Goal: Register for event/course

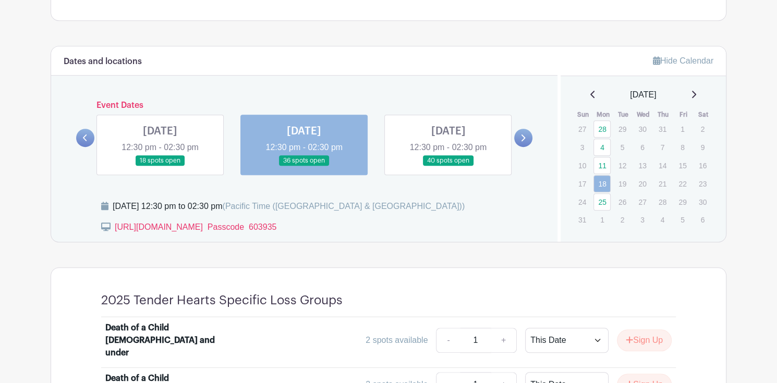
scroll to position [465, 0]
click at [304, 167] on link at bounding box center [304, 167] width 0 height 0
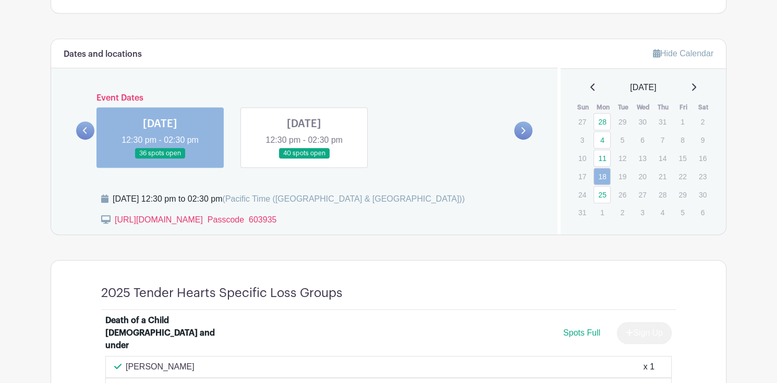
scroll to position [473, 0]
click at [304, 160] on link at bounding box center [304, 160] width 0 height 0
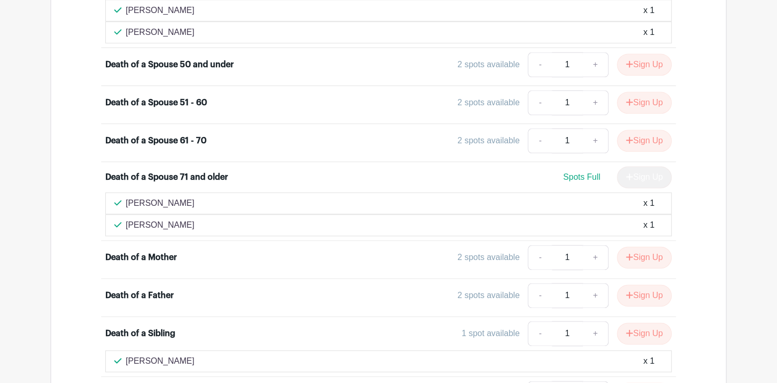
scroll to position [1046, 0]
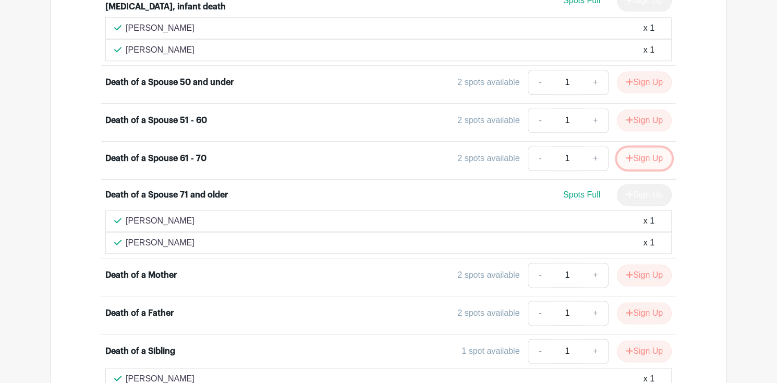
click at [652, 148] on button "Sign Up" at bounding box center [644, 159] width 55 height 22
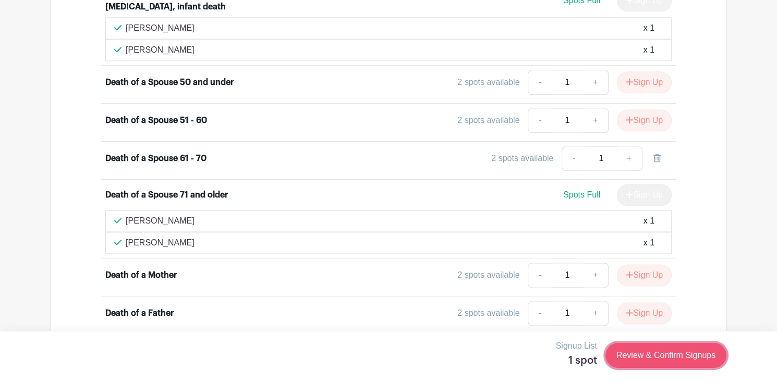
click at [643, 358] on link "Review & Confirm Signups" at bounding box center [666, 355] width 121 height 25
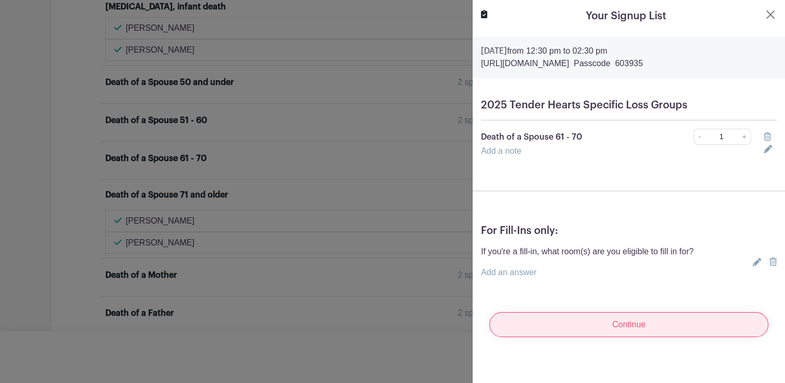
click at [623, 326] on input "Continue" at bounding box center [628, 324] width 279 height 25
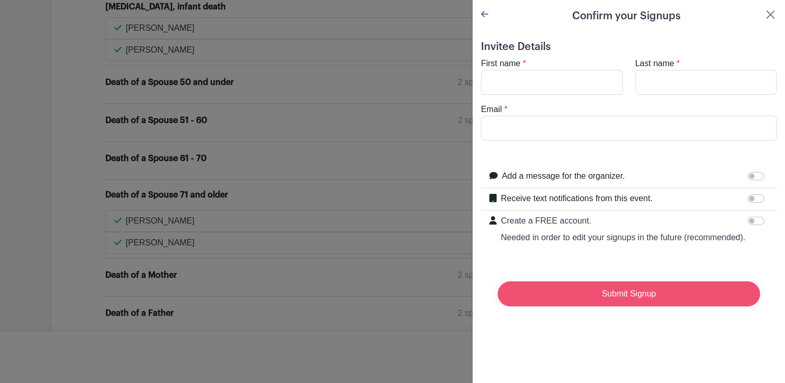
type input "[EMAIL_ADDRESS][DOMAIN_NAME]"
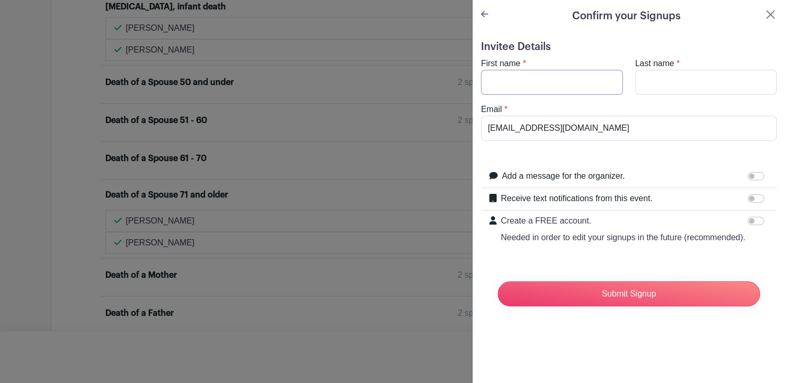
click at [508, 79] on input "First name" at bounding box center [552, 82] width 142 height 25
type input "[PERSON_NAME]"
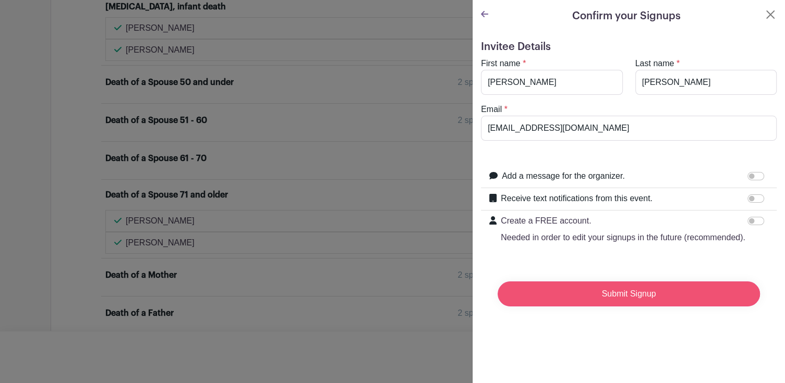
click at [642, 307] on input "Submit Signup" at bounding box center [629, 294] width 262 height 25
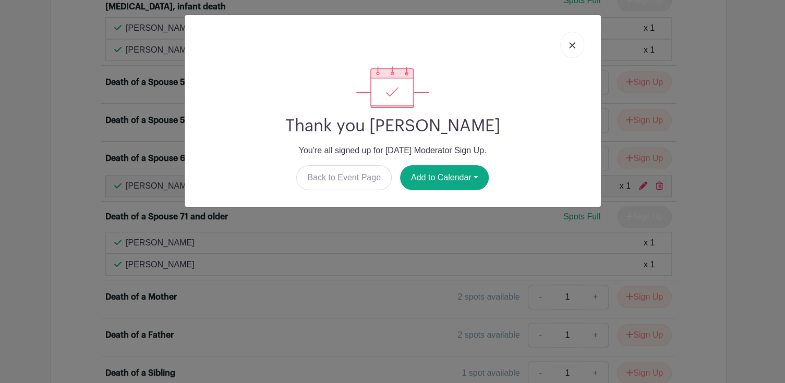
click at [573, 43] on img at bounding box center [572, 45] width 6 height 6
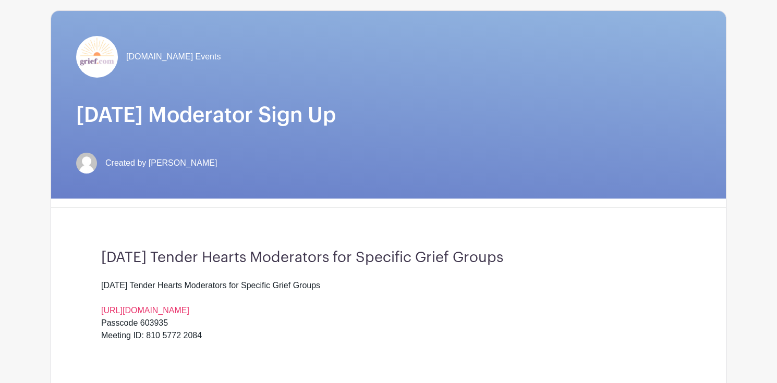
scroll to position [0, 0]
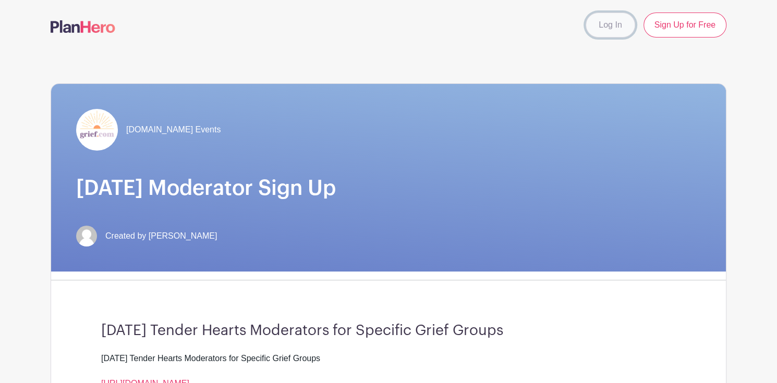
click at [615, 27] on link "Log In" at bounding box center [610, 25] width 49 height 25
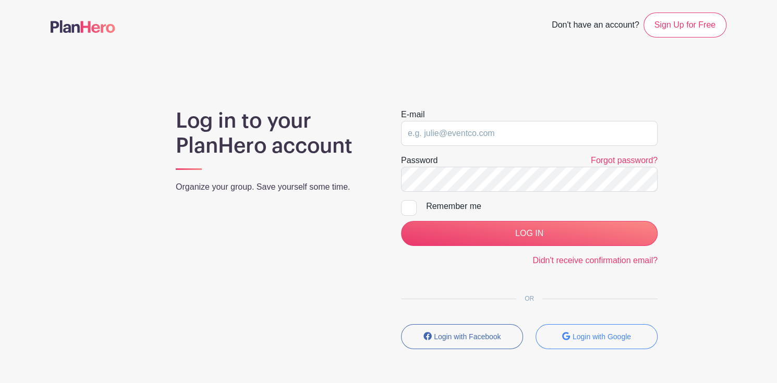
type input "[EMAIL_ADDRESS][DOMAIN_NAME]"
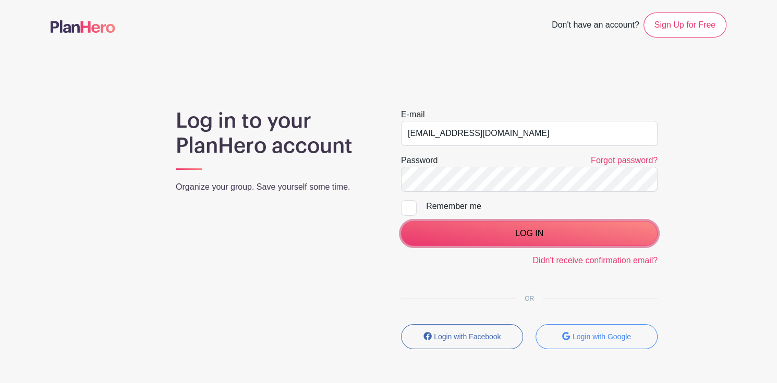
click at [516, 232] on input "LOG IN" at bounding box center [529, 233] width 257 height 25
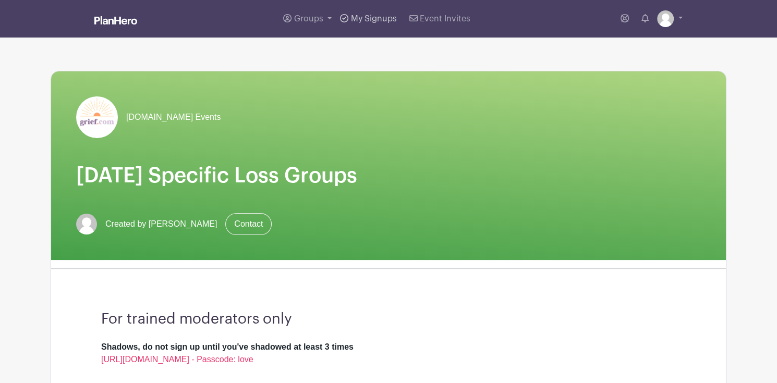
click at [372, 17] on span "My Signups" at bounding box center [374, 19] width 46 height 8
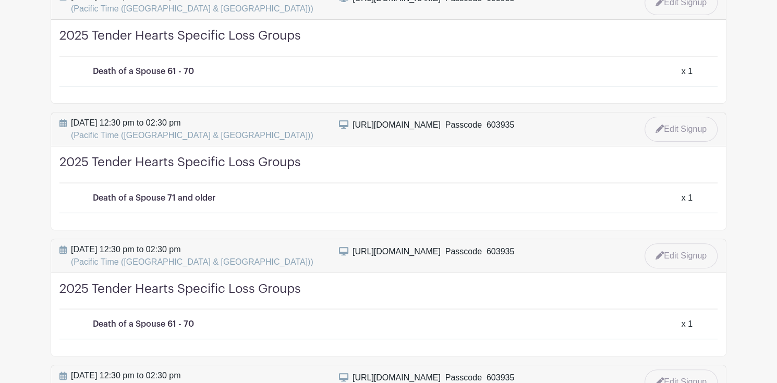
scroll to position [261, 0]
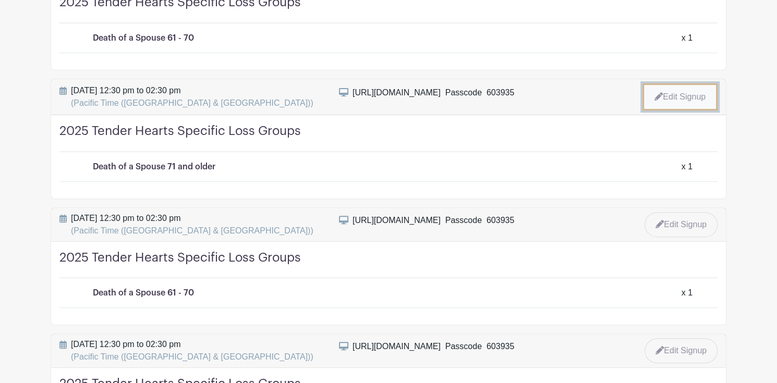
click at [683, 95] on link "Edit Signup" at bounding box center [680, 96] width 75 height 27
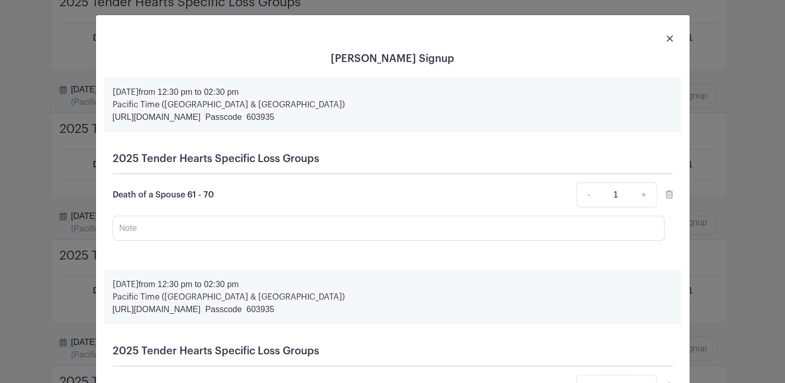
click at [667, 197] on icon at bounding box center [669, 194] width 7 height 8
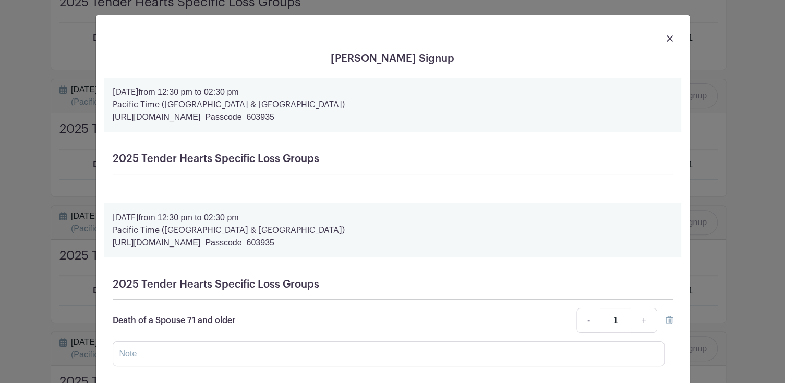
click at [667, 37] on img at bounding box center [670, 38] width 6 height 6
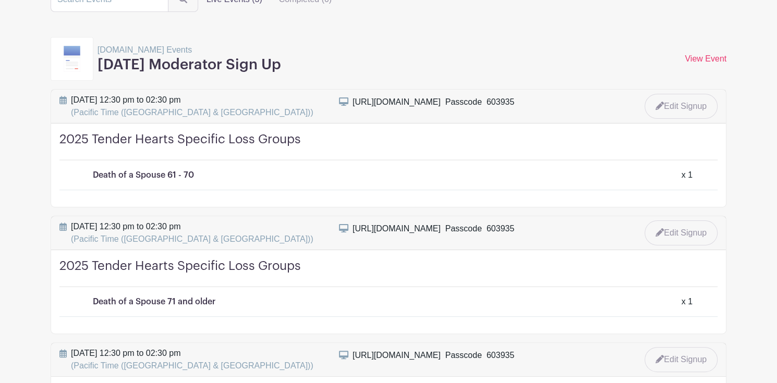
scroll to position [156, 0]
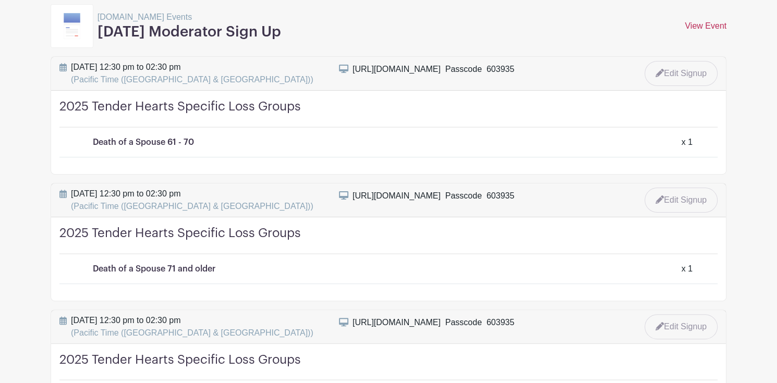
click at [705, 26] on link "View Event" at bounding box center [706, 25] width 42 height 9
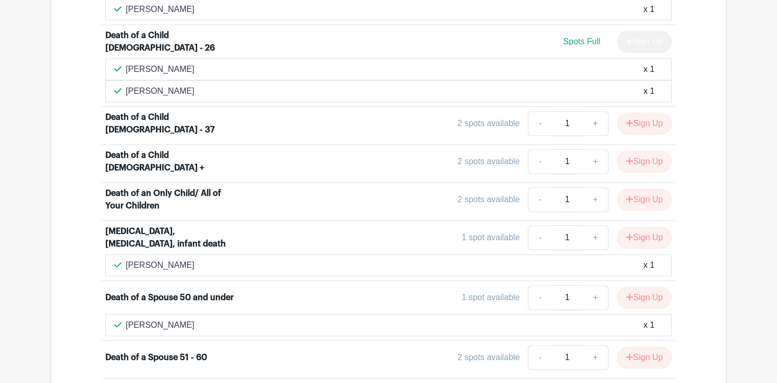
scroll to position [835, 0]
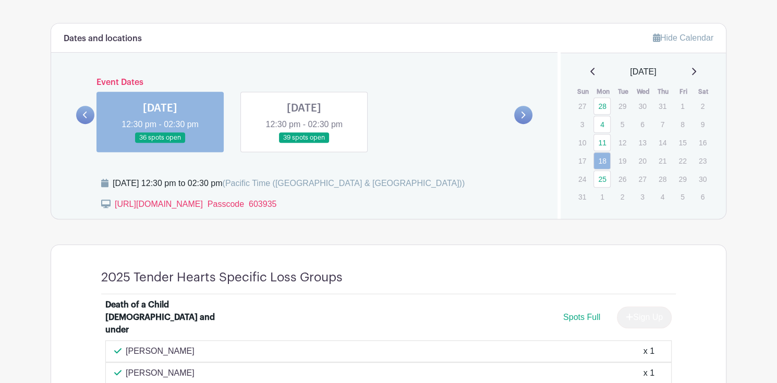
scroll to position [469, 0]
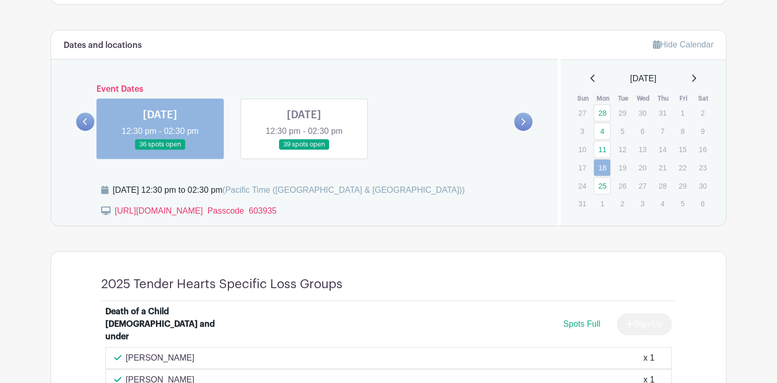
click at [160, 150] on link at bounding box center [160, 150] width 0 height 0
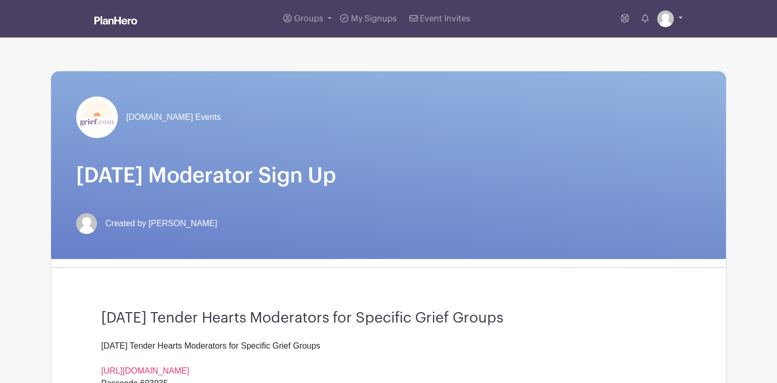
click at [667, 23] on img at bounding box center [665, 18] width 17 height 17
click at [630, 40] on link "My account" at bounding box center [641, 43] width 82 height 17
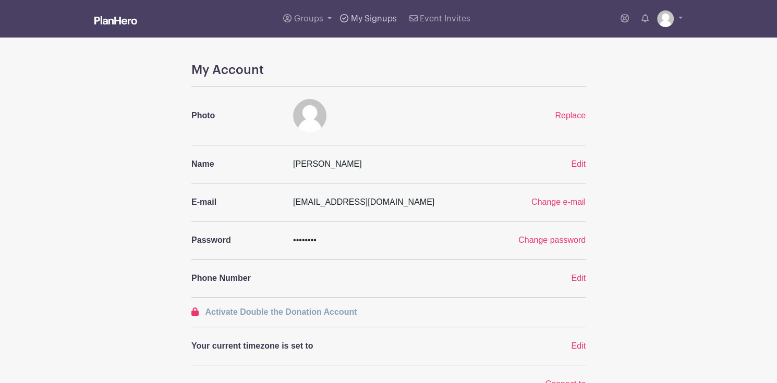
click at [366, 13] on link "My Signups" at bounding box center [368, 19] width 65 height 38
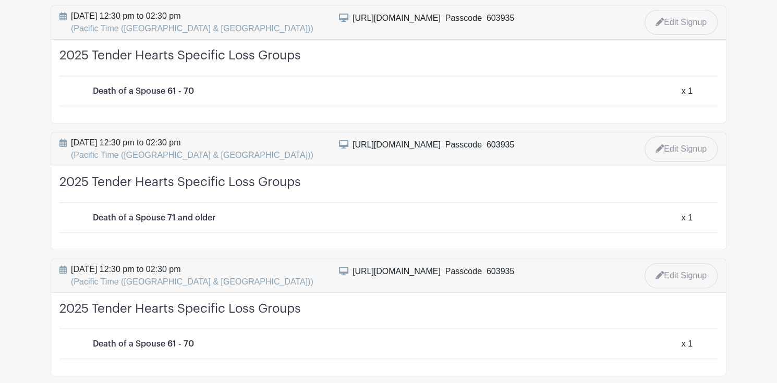
scroll to position [209, 0]
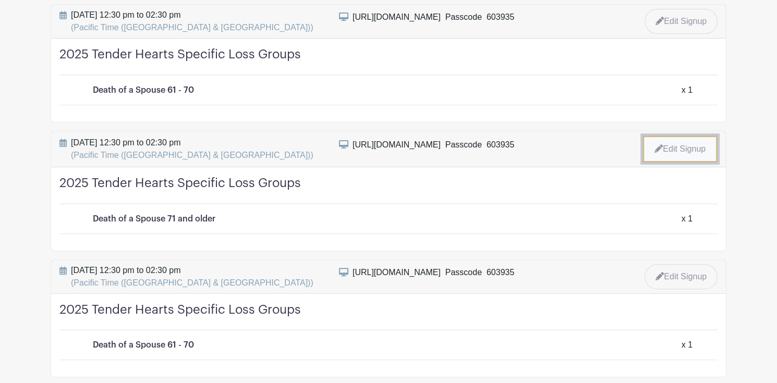
click at [677, 148] on link "Edit Signup" at bounding box center [680, 149] width 75 height 27
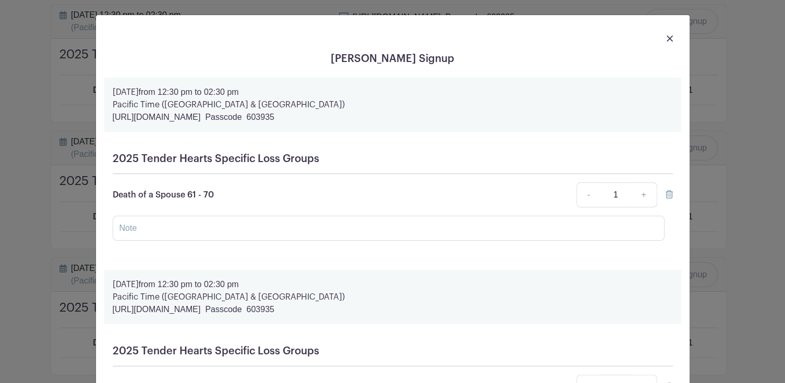
click at [667, 197] on icon at bounding box center [669, 194] width 7 height 8
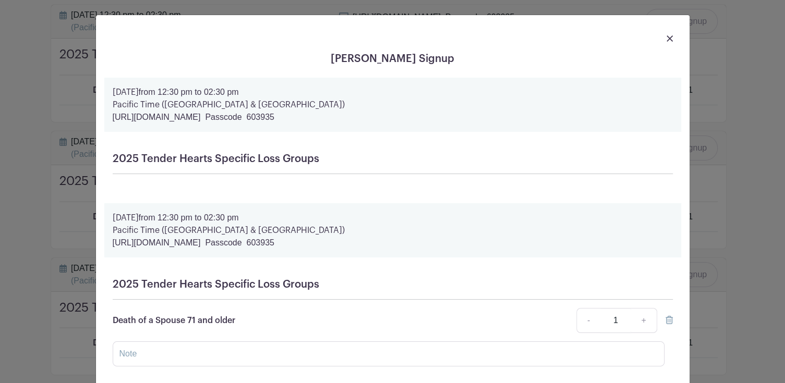
click at [667, 37] on img at bounding box center [670, 38] width 6 height 6
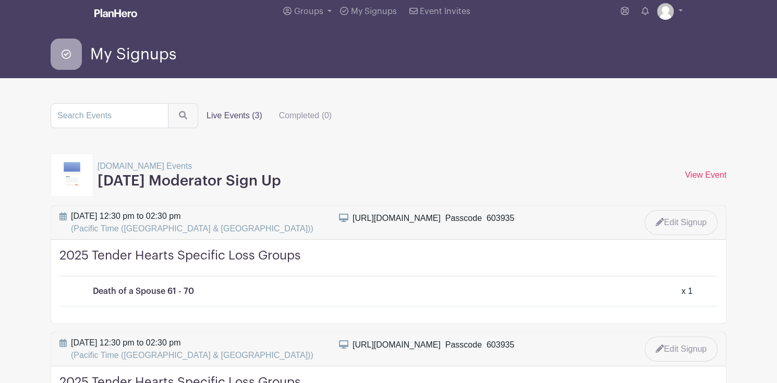
scroll to position [0, 0]
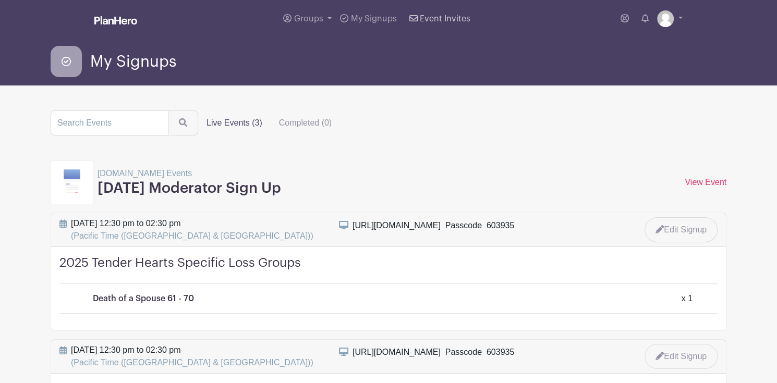
click at [446, 18] on span "Event Invites" at bounding box center [445, 19] width 51 height 8
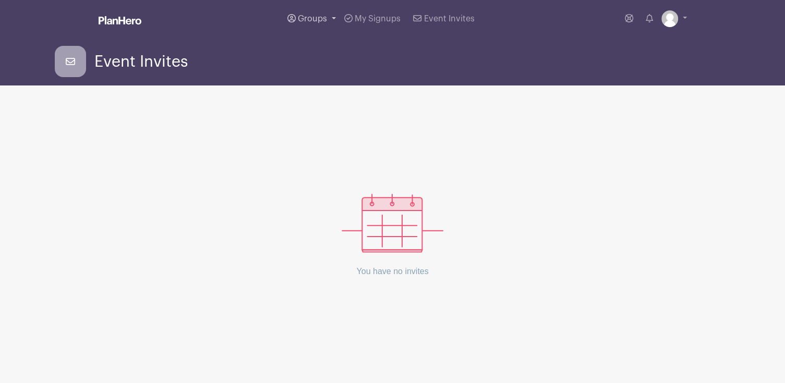
click at [322, 18] on span "Groups" at bounding box center [312, 19] width 29 height 8
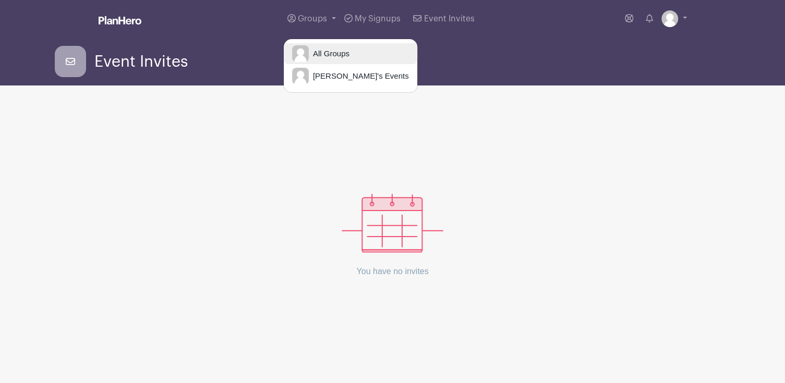
click at [330, 51] on span "All Groups" at bounding box center [329, 54] width 41 height 12
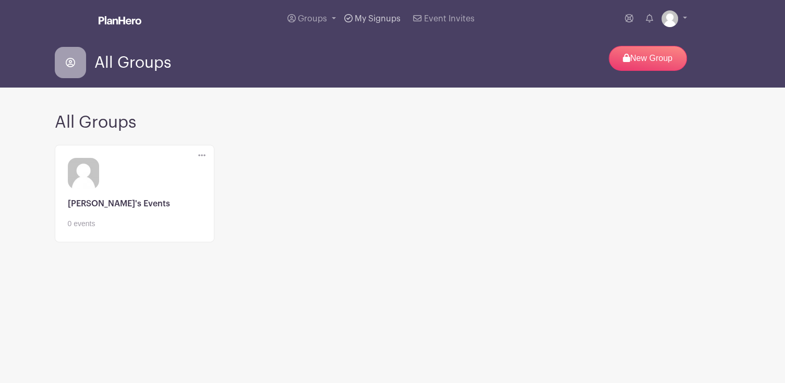
click at [373, 20] on span "My Signups" at bounding box center [378, 19] width 46 height 8
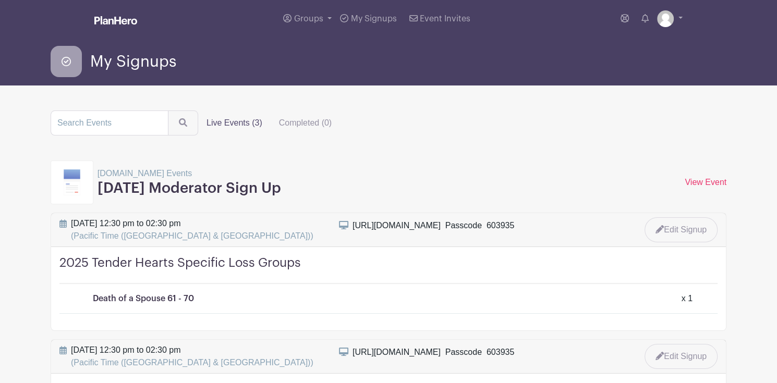
click at [225, 122] on label "Live Events (3)" at bounding box center [234, 123] width 73 height 21
click at [0, 0] on input "Live Events (3)" at bounding box center [0, 0] width 0 height 0
click at [699, 179] on link "View Event" at bounding box center [706, 182] width 42 height 9
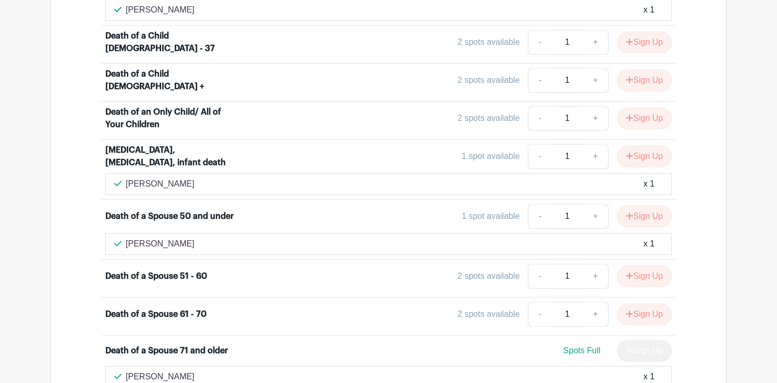
scroll to position [991, 0]
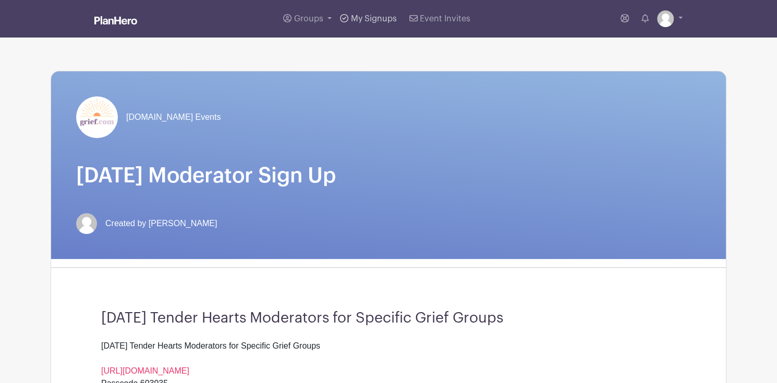
click at [358, 18] on span "My Signups" at bounding box center [374, 19] width 46 height 8
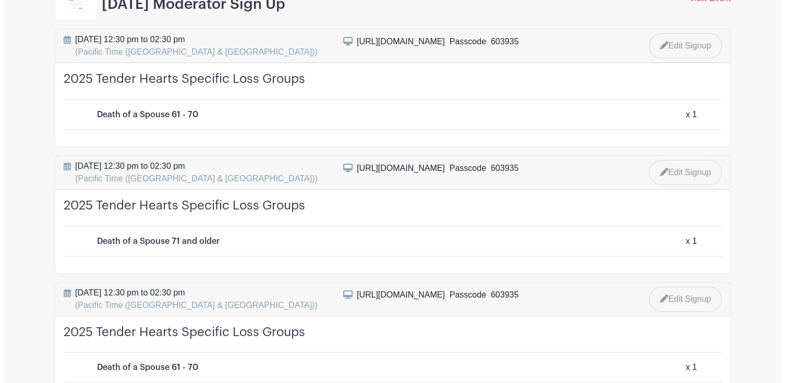
scroll to position [209, 0]
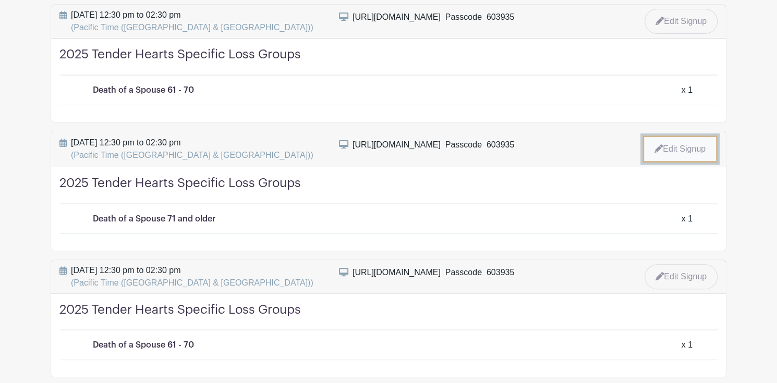
click at [682, 147] on link "Edit Signup" at bounding box center [680, 149] width 75 height 27
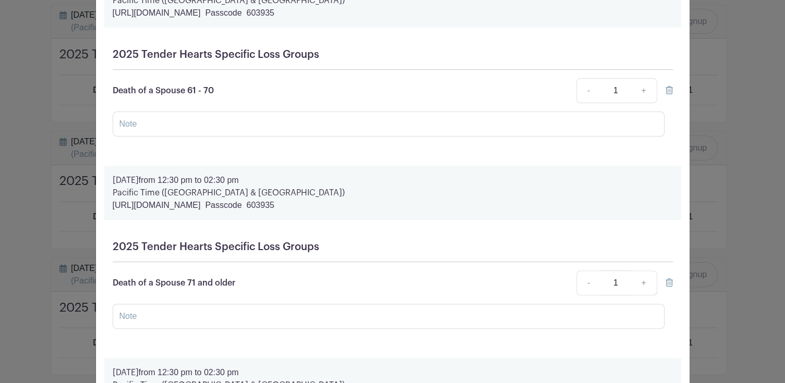
scroll to position [156, 0]
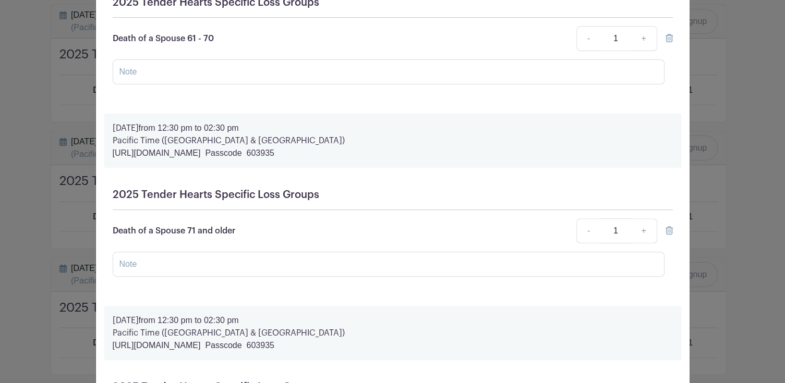
click at [667, 233] on icon at bounding box center [669, 230] width 7 height 8
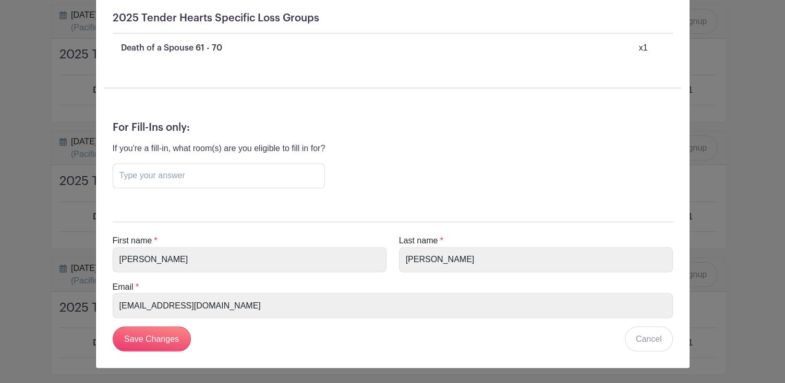
scroll to position [1154, 0]
click at [130, 344] on input "Save Changes" at bounding box center [152, 339] width 78 height 25
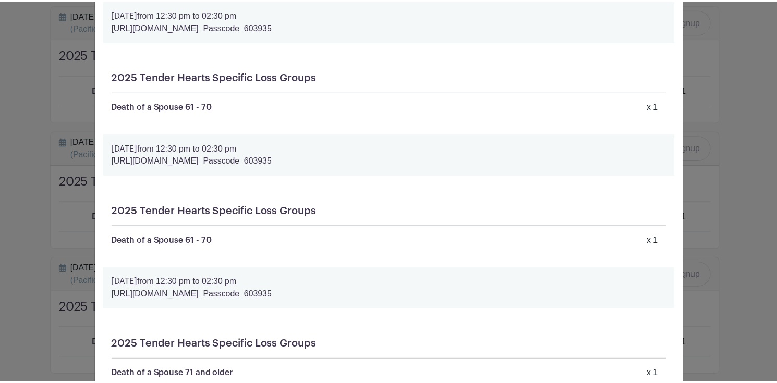
scroll to position [0, 0]
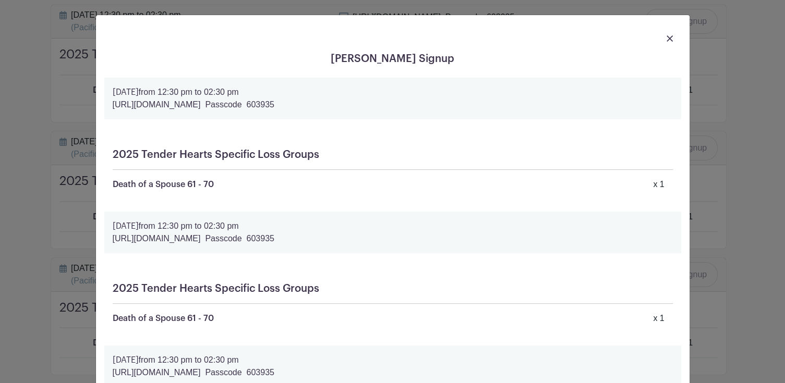
click at [667, 37] on img at bounding box center [670, 38] width 6 height 6
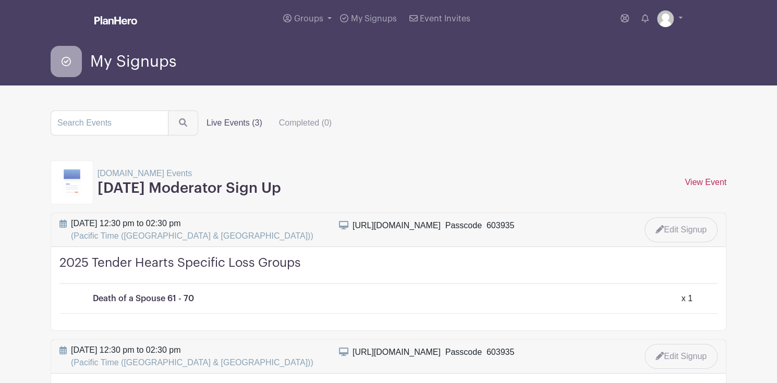
click at [718, 181] on link "View Event" at bounding box center [706, 182] width 42 height 9
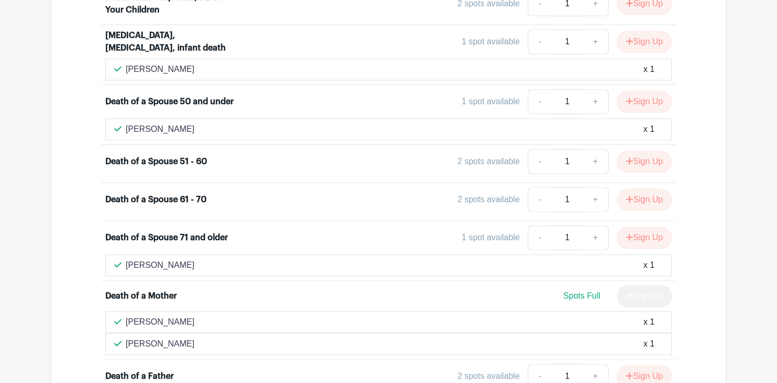
scroll to position [1043, 0]
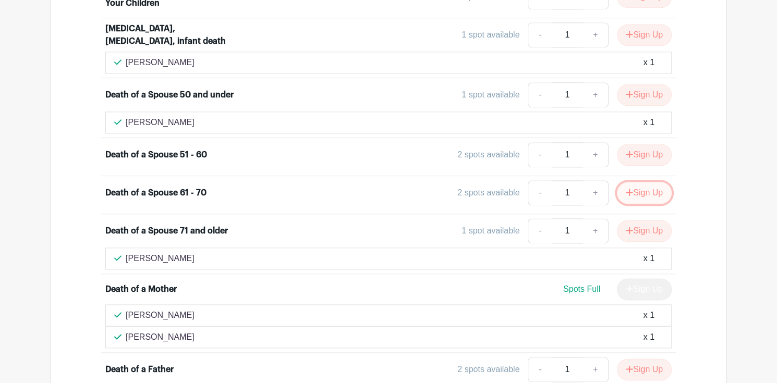
click at [650, 182] on button "Sign Up" at bounding box center [644, 193] width 55 height 22
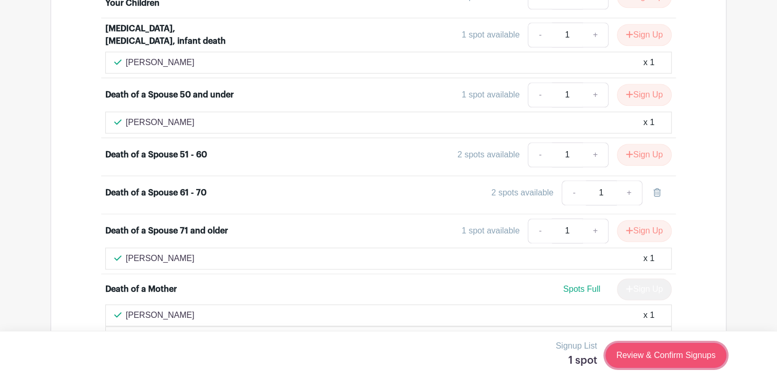
click at [647, 354] on link "Review & Confirm Signups" at bounding box center [666, 355] width 121 height 25
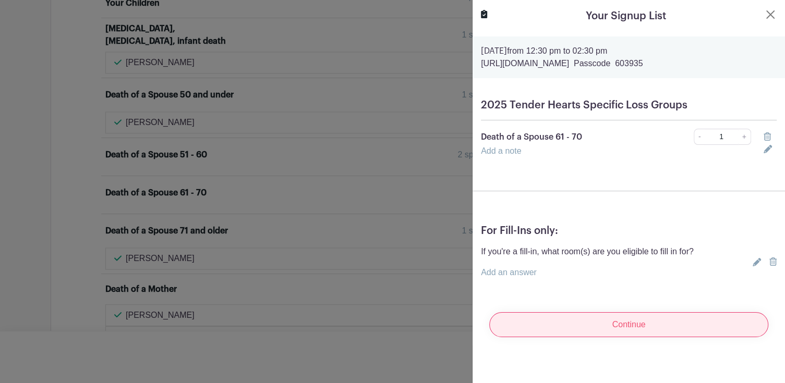
click at [616, 331] on input "Continue" at bounding box center [628, 324] width 279 height 25
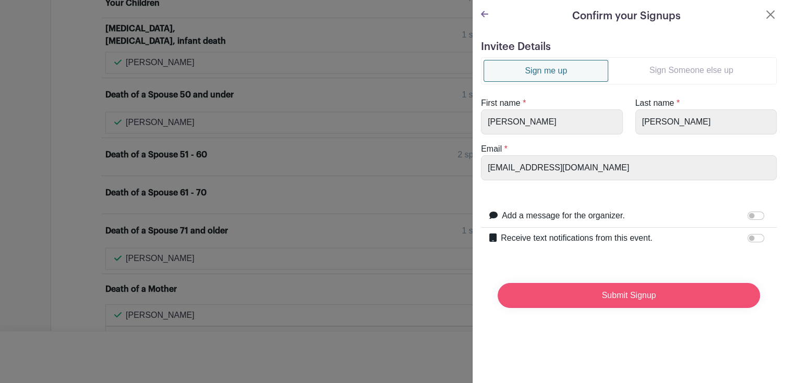
click at [623, 296] on input "Submit Signup" at bounding box center [629, 295] width 262 height 25
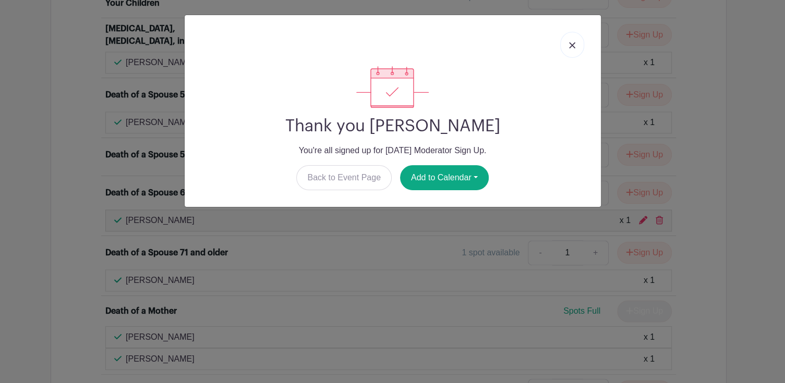
click at [575, 42] on link at bounding box center [572, 45] width 24 height 26
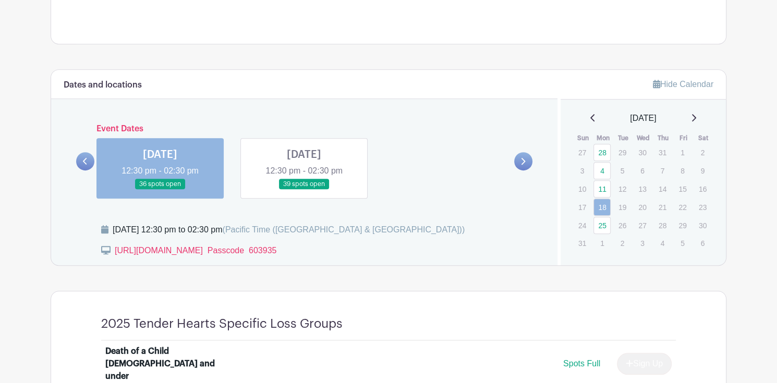
scroll to position [417, 0]
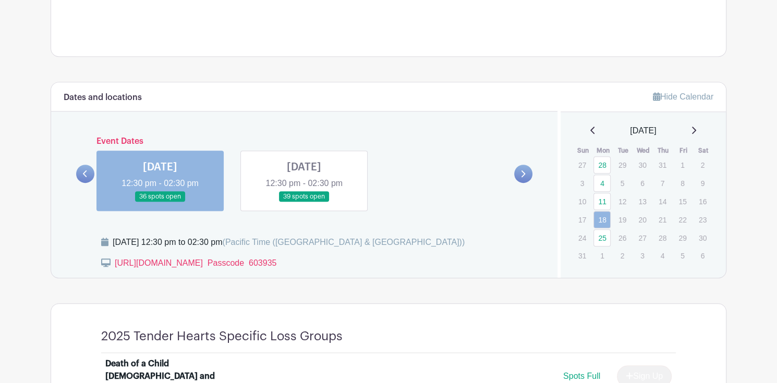
click at [304, 202] on link at bounding box center [304, 202] width 0 height 0
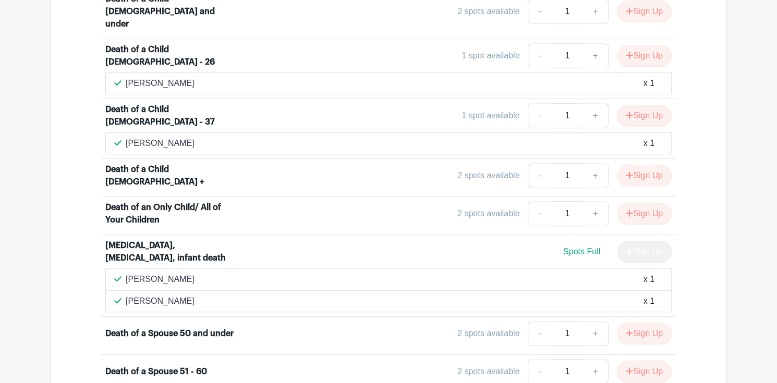
scroll to position [522, 0]
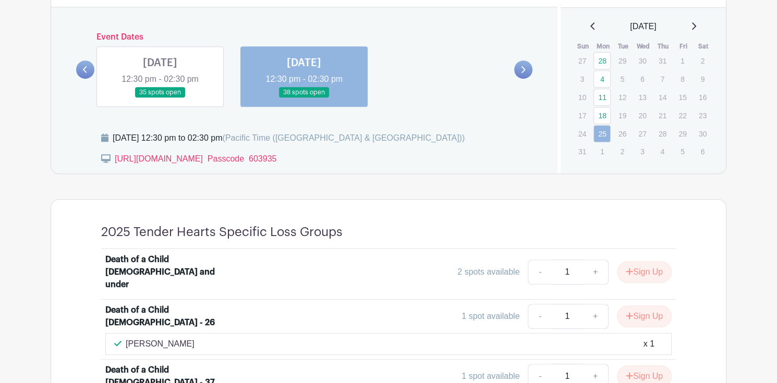
click at [160, 98] on link at bounding box center [160, 98] width 0 height 0
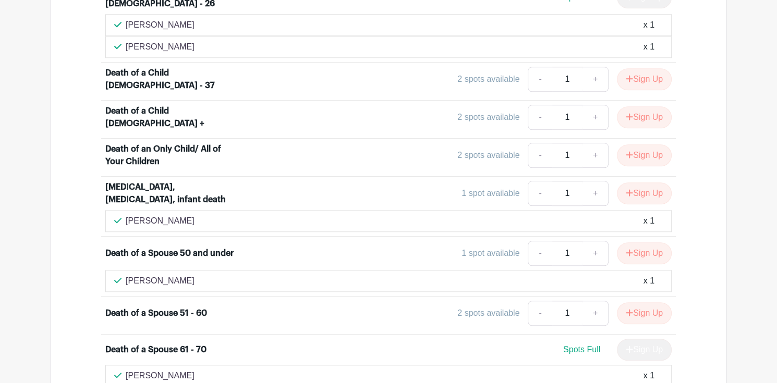
scroll to position [835, 0]
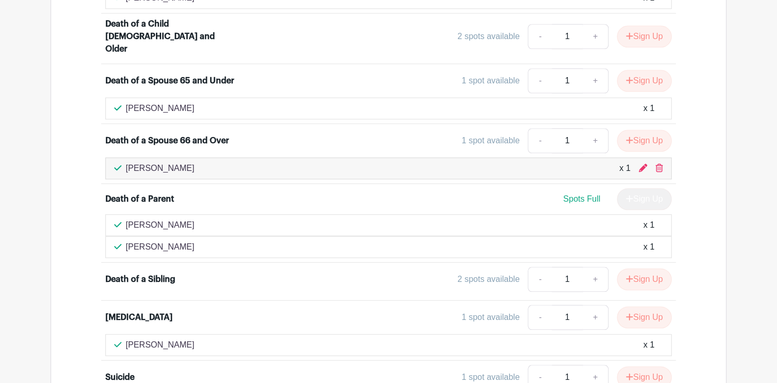
scroll to position [782, 0]
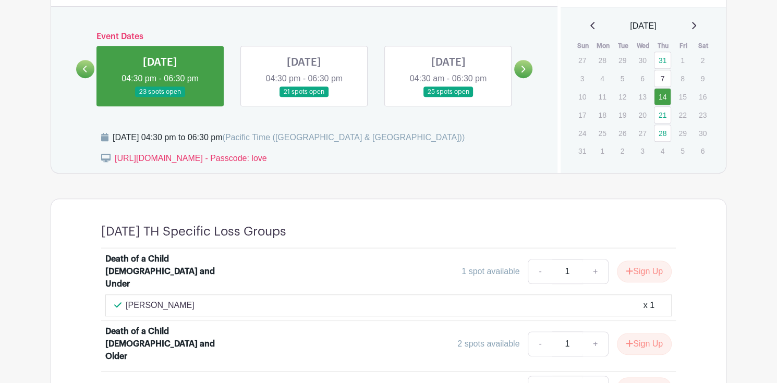
scroll to position [417, 0]
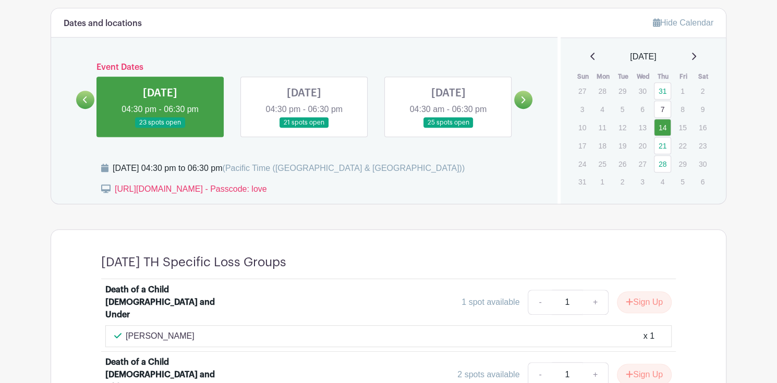
click at [304, 128] on link at bounding box center [304, 128] width 0 height 0
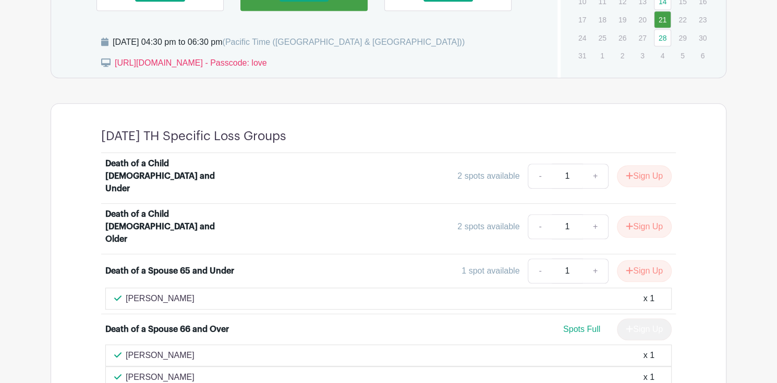
scroll to position [522, 0]
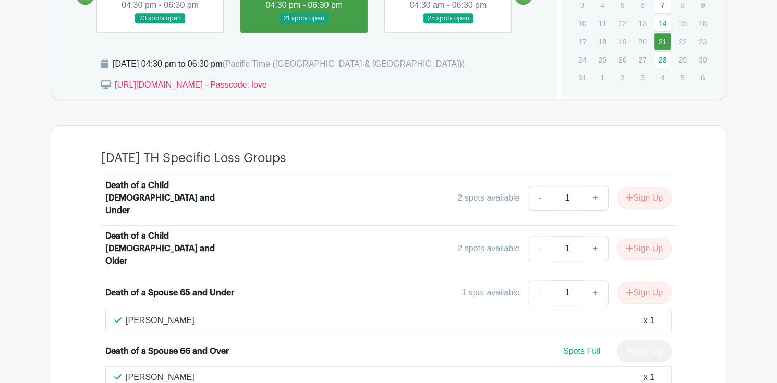
click at [448, 24] on link at bounding box center [448, 24] width 0 height 0
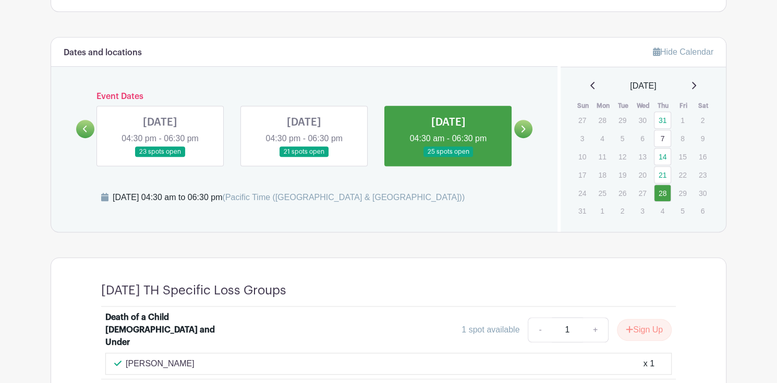
scroll to position [313, 0]
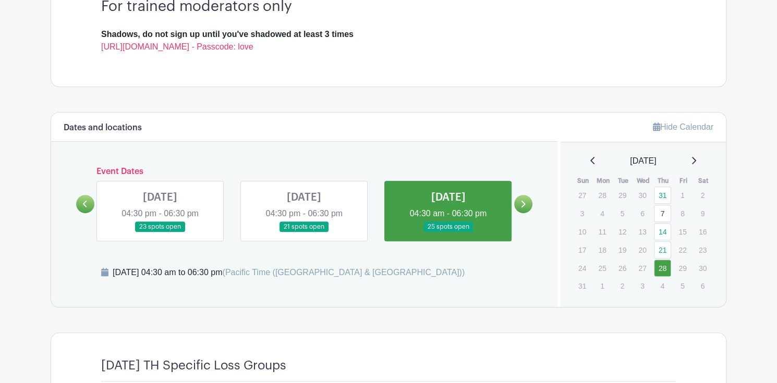
click at [304, 233] on link at bounding box center [304, 233] width 0 height 0
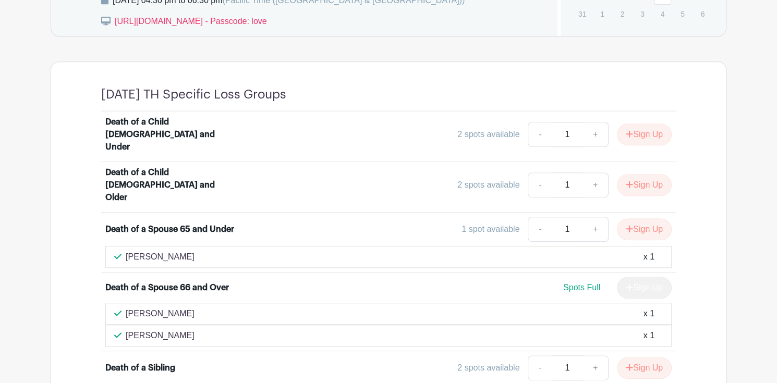
scroll to position [626, 0]
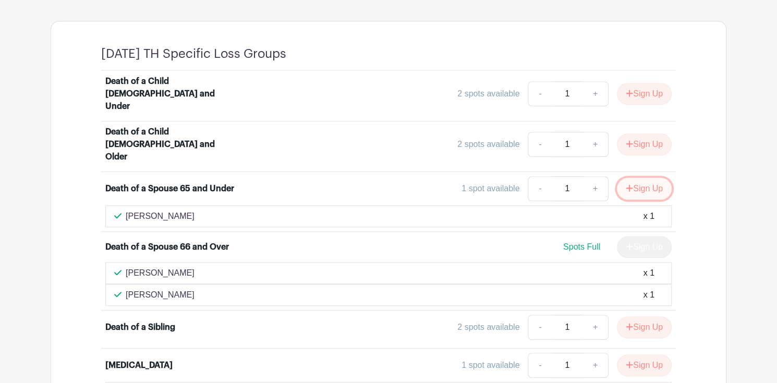
click at [644, 178] on button "Sign Up" at bounding box center [644, 189] width 55 height 22
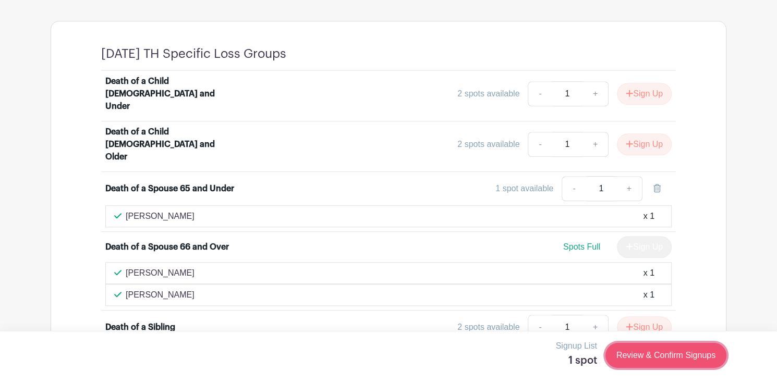
click at [658, 355] on link "Review & Confirm Signups" at bounding box center [666, 355] width 121 height 25
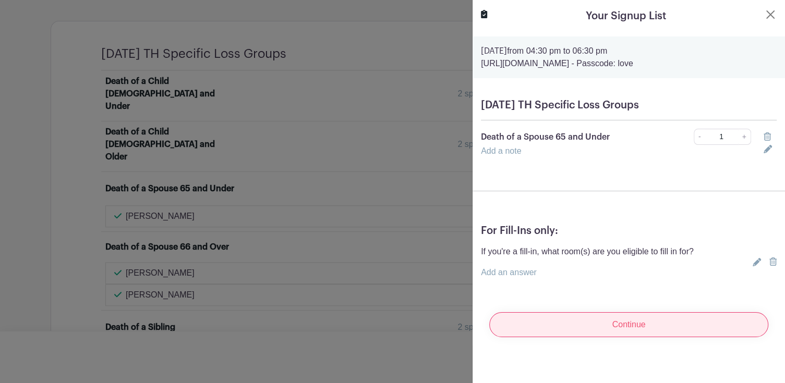
click at [632, 326] on input "Continue" at bounding box center [628, 324] width 279 height 25
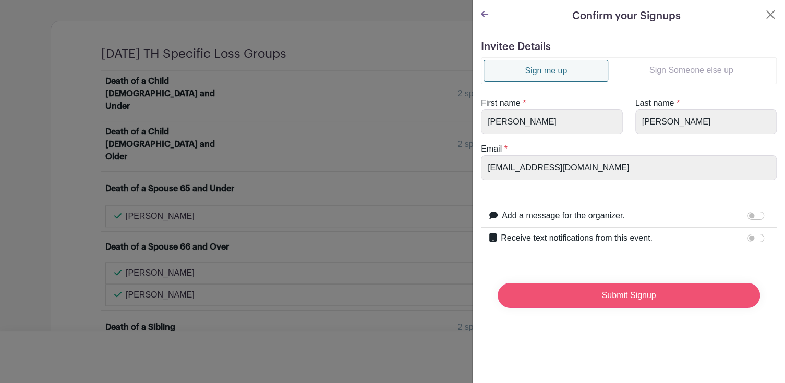
click at [617, 296] on input "Submit Signup" at bounding box center [629, 295] width 262 height 25
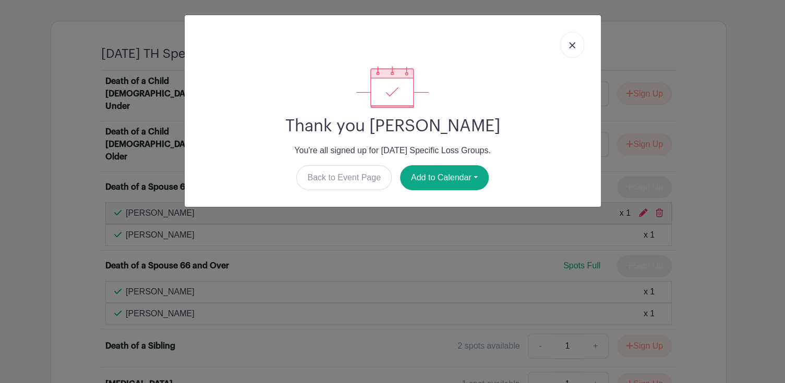
click at [573, 45] on img at bounding box center [572, 45] width 6 height 6
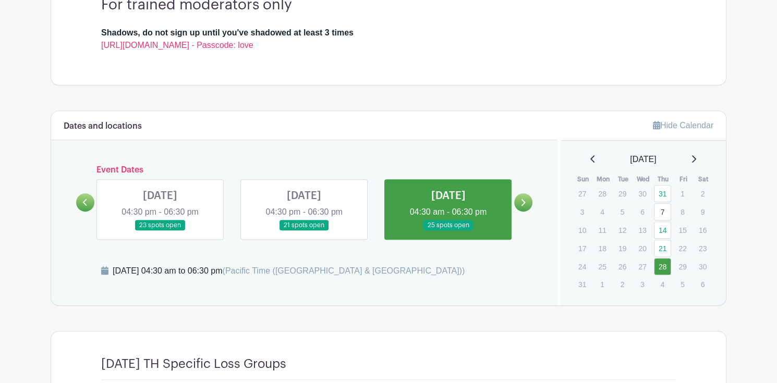
scroll to position [313, 0]
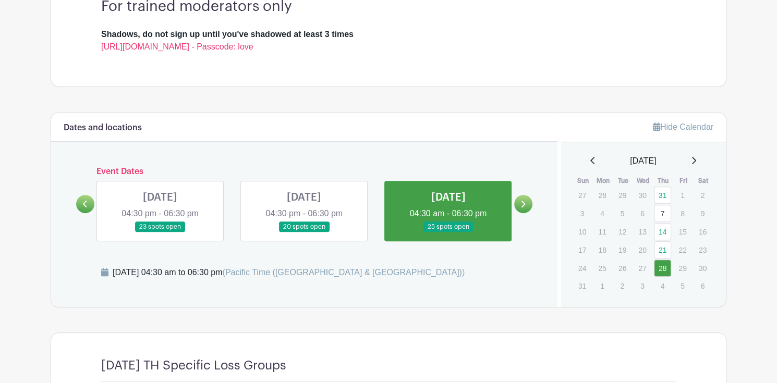
click at [160, 233] on link at bounding box center [160, 233] width 0 height 0
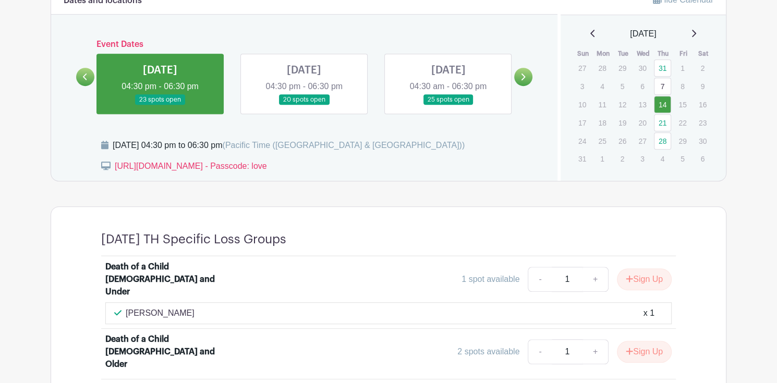
scroll to position [313, 0]
